Goal: Information Seeking & Learning: Check status

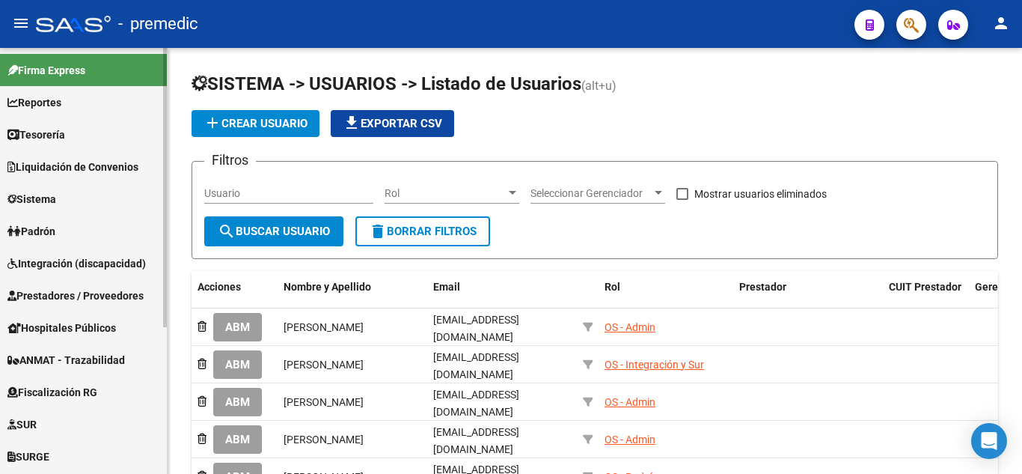
click at [79, 396] on span "Fiscalización RG" at bounding box center [52, 392] width 90 height 16
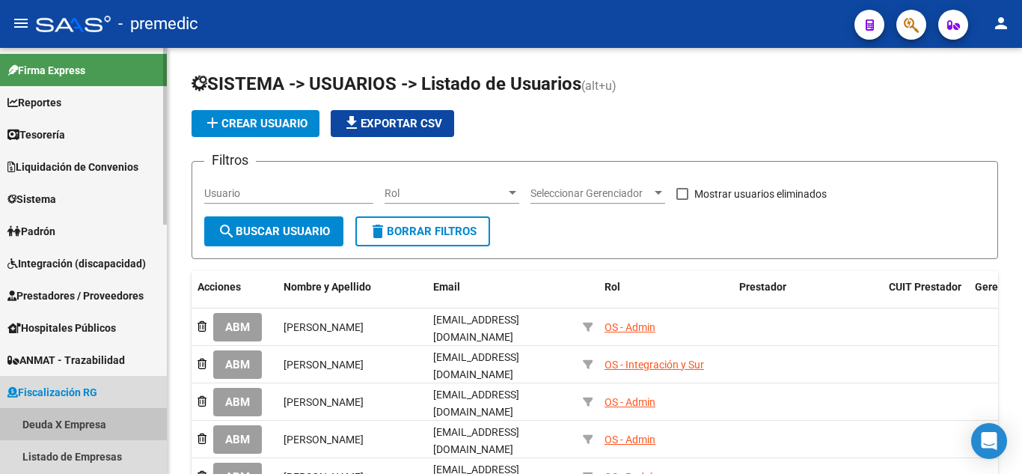
drag, startPoint x: 76, startPoint y: 424, endPoint x: 133, endPoint y: 394, distance: 64.9
click at [74, 424] on link "Deuda X Empresa" at bounding box center [83, 424] width 167 height 32
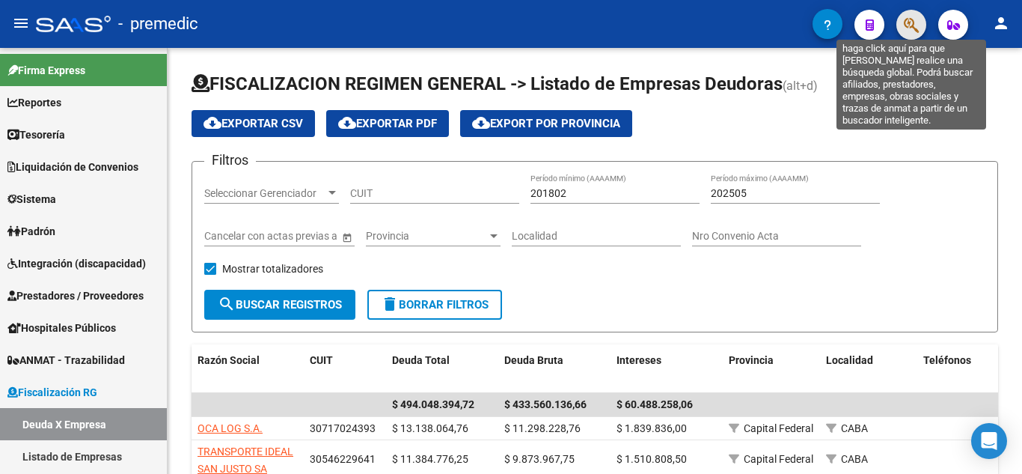
click at [904, 26] on icon "button" at bounding box center [911, 24] width 15 height 17
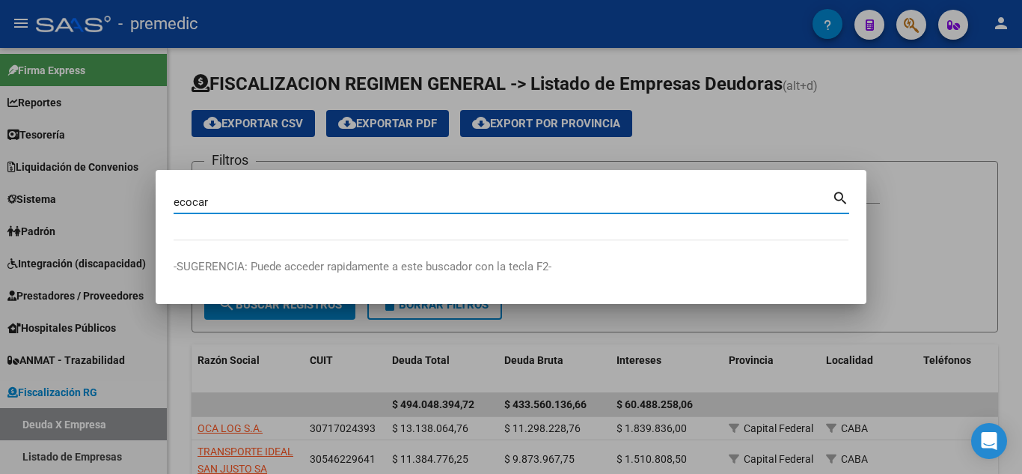
type input "ecocar"
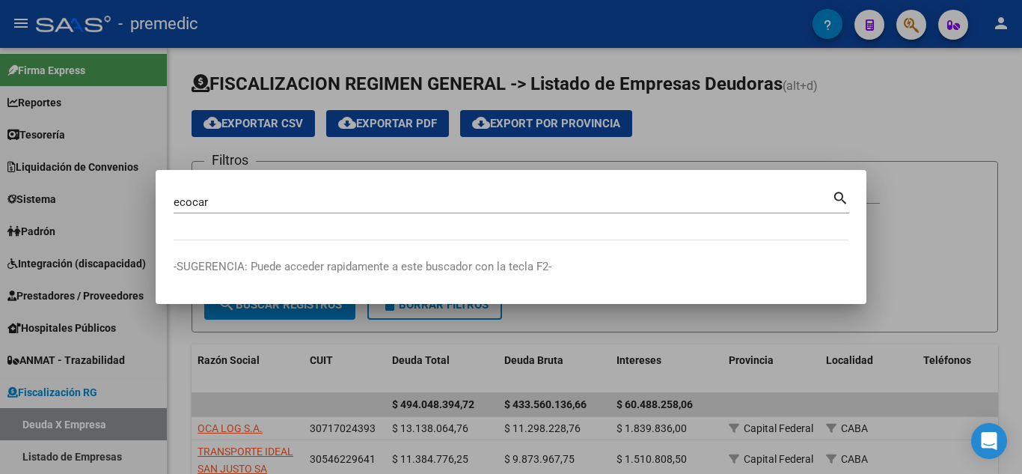
click at [842, 189] on mat-icon "search" at bounding box center [840, 197] width 17 height 18
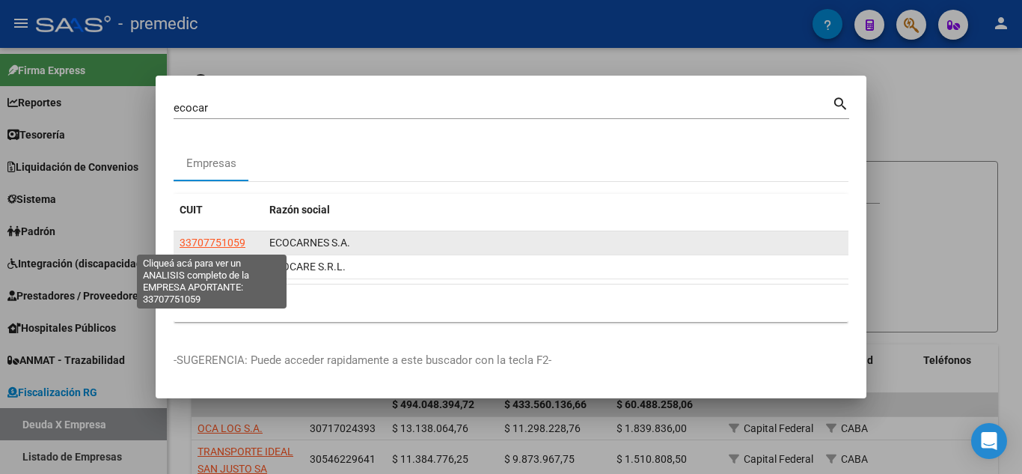
click at [226, 236] on span "33707751059" at bounding box center [213, 242] width 66 height 12
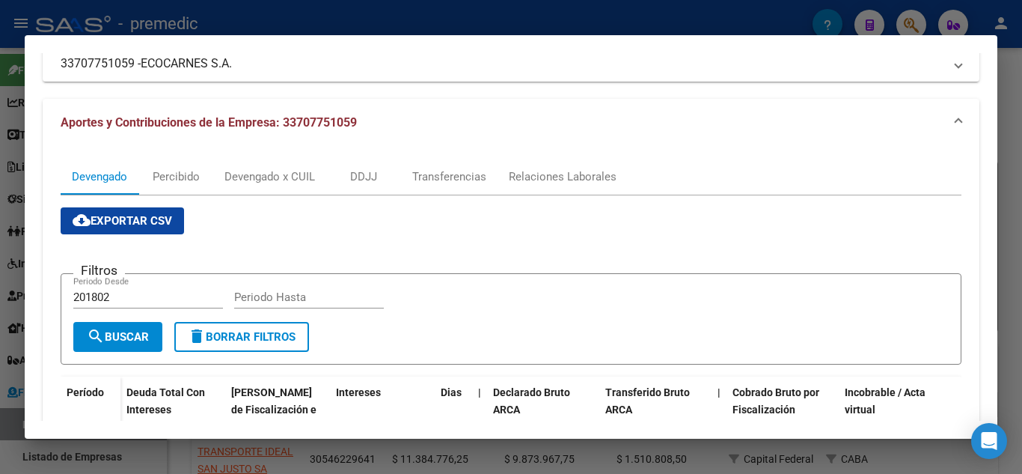
scroll to position [150, 0]
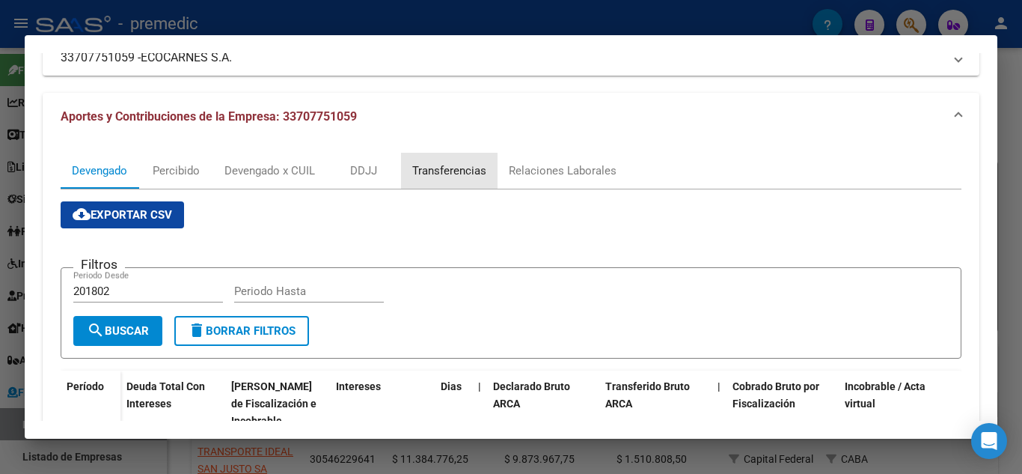
click at [451, 172] on div "Transferencias" at bounding box center [449, 170] width 74 height 16
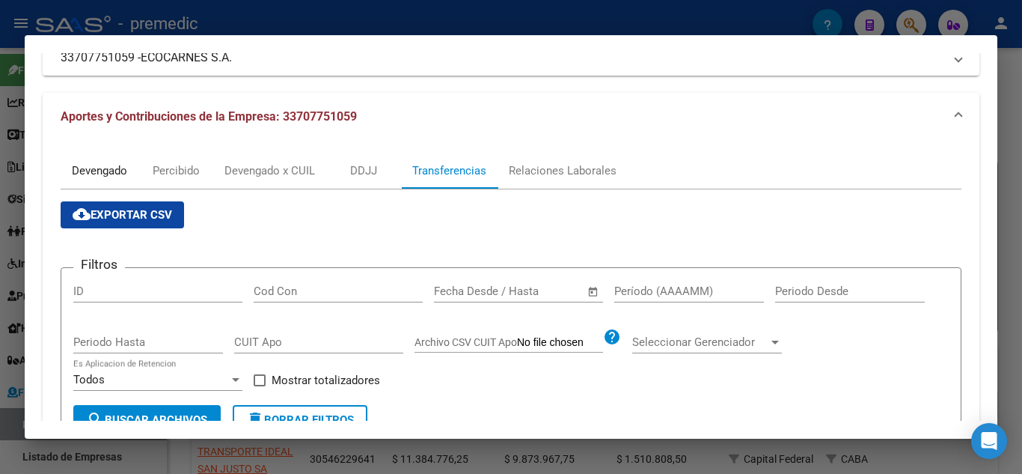
click at [93, 165] on div "Devengado" at bounding box center [99, 170] width 55 height 16
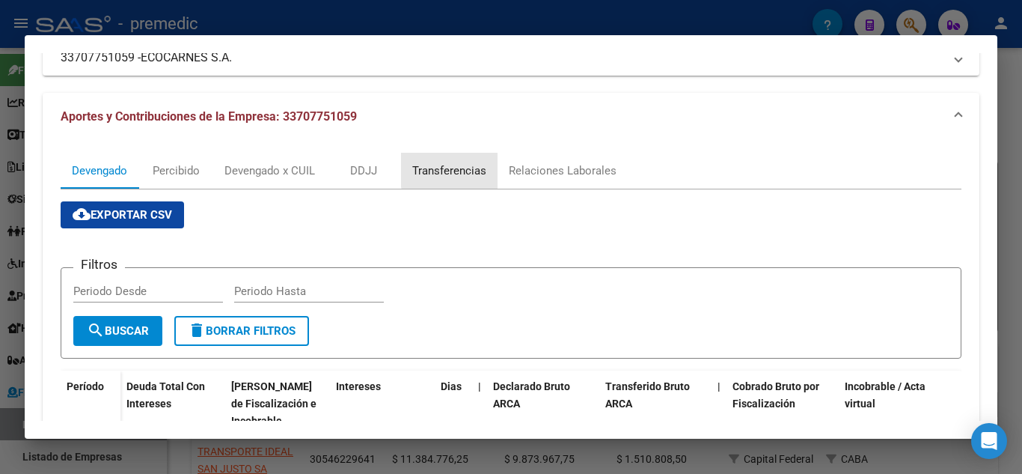
click at [470, 165] on div "Transferencias" at bounding box center [449, 170] width 74 height 16
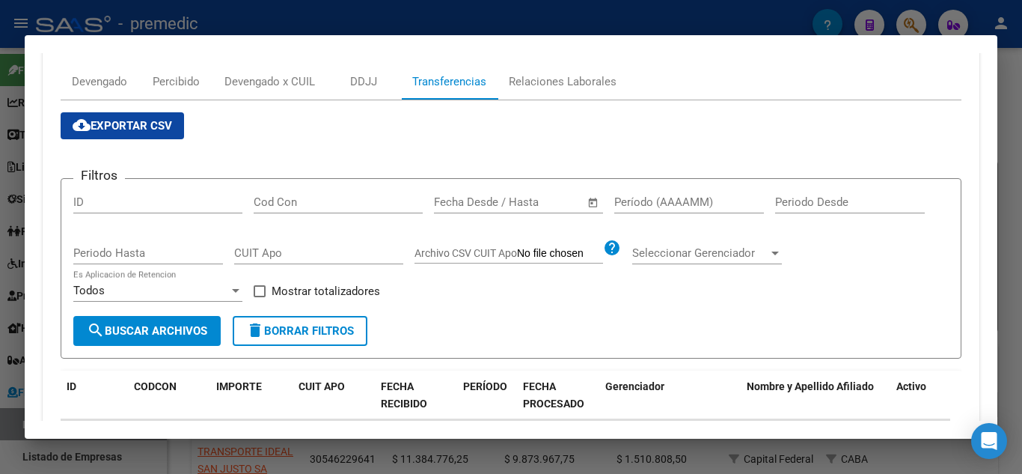
scroll to position [224, 0]
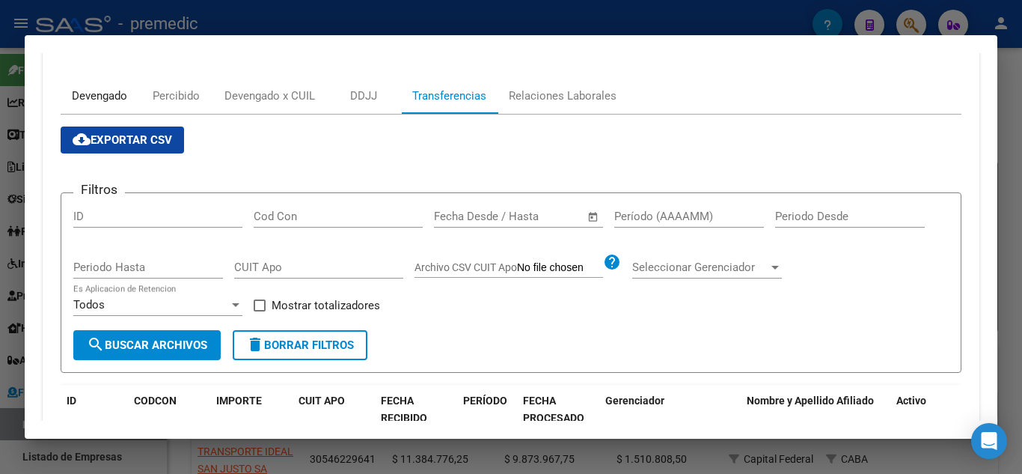
click at [108, 96] on div "Devengado" at bounding box center [99, 96] width 55 height 16
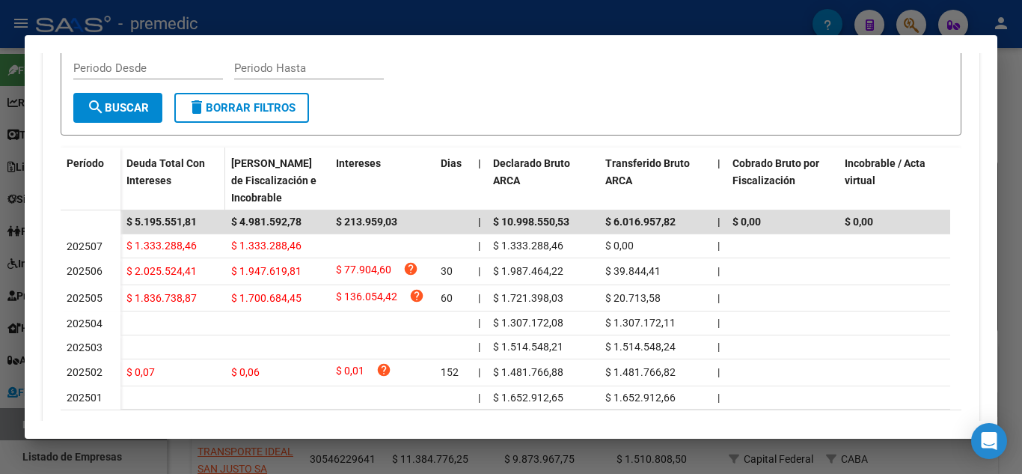
scroll to position [374, 0]
